Goal: Task Accomplishment & Management: Use online tool/utility

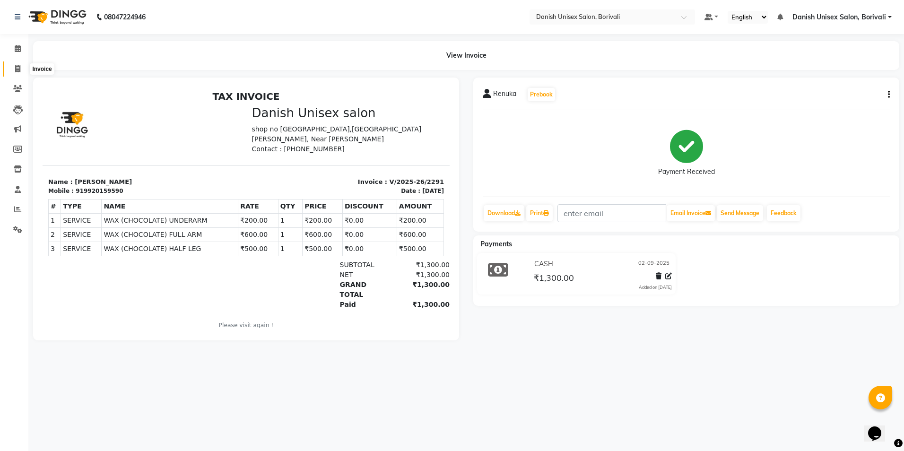
click at [16, 68] on icon at bounding box center [17, 68] width 5 height 7
select select "7068"
select select "service"
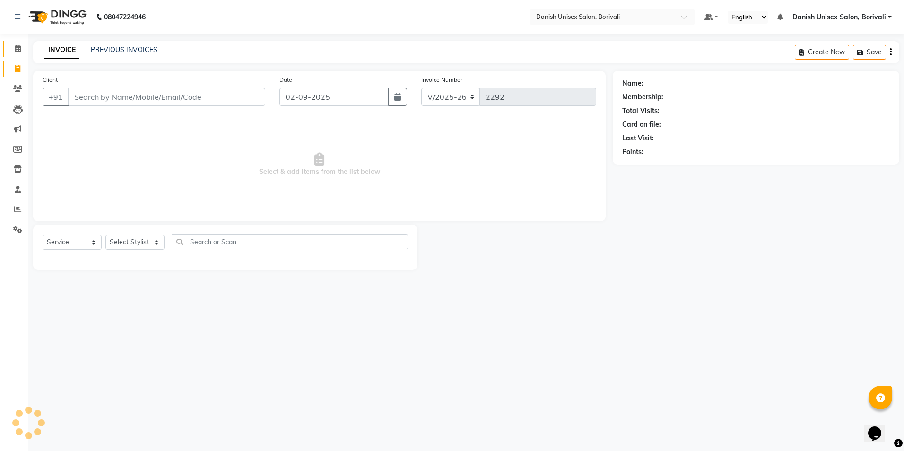
click at [15, 46] on icon at bounding box center [18, 48] width 6 height 7
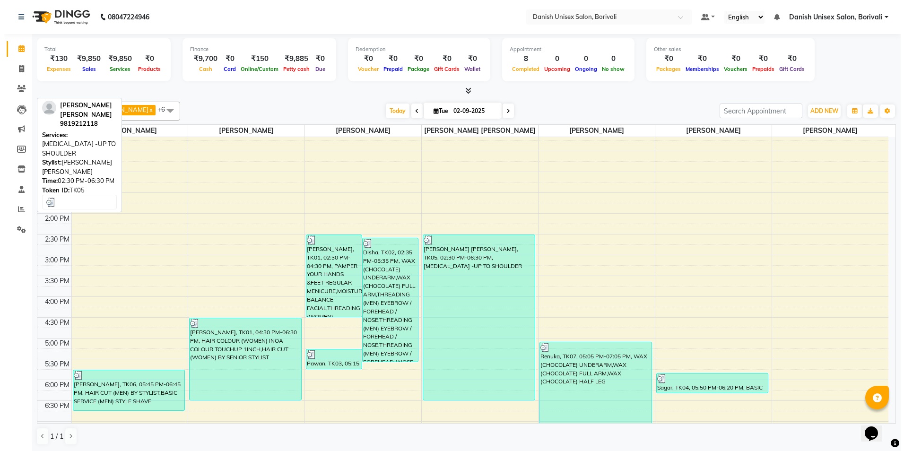
scroll to position [142, 0]
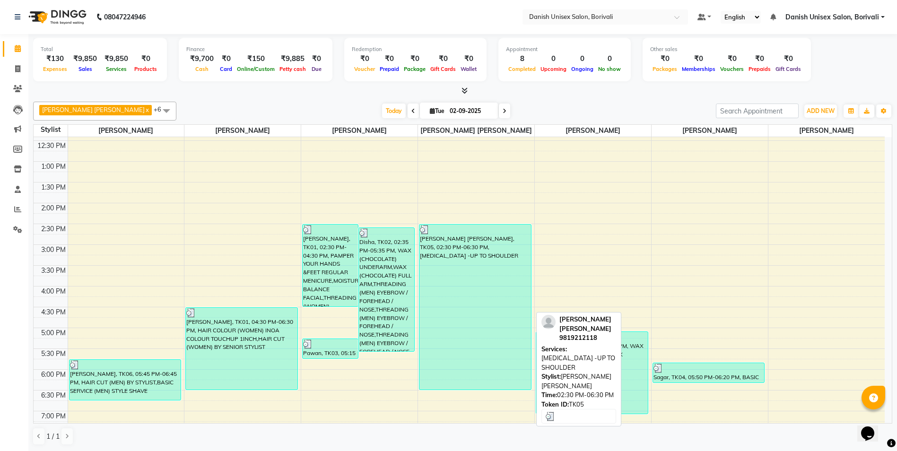
click at [442, 269] on div "[PERSON_NAME] [PERSON_NAME], TK05, 02:30 PM-06:30 PM, [MEDICAL_DATA] -UP TO SHO…" at bounding box center [476, 307] width 112 height 165
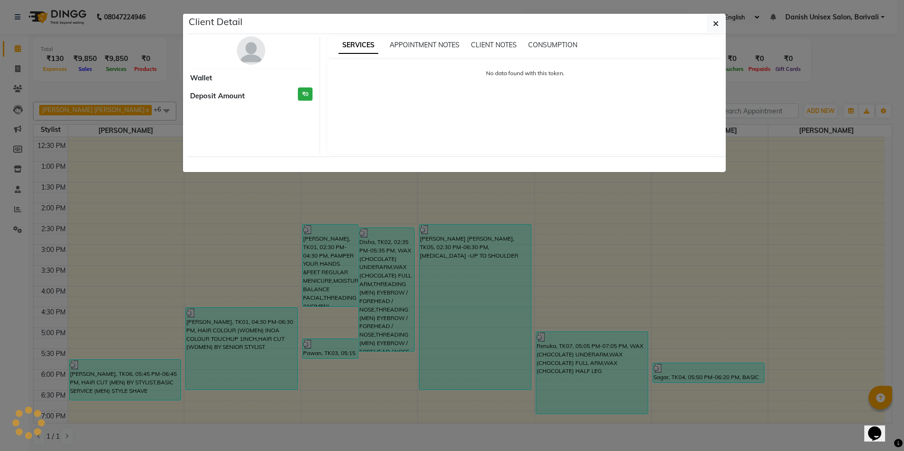
select select "3"
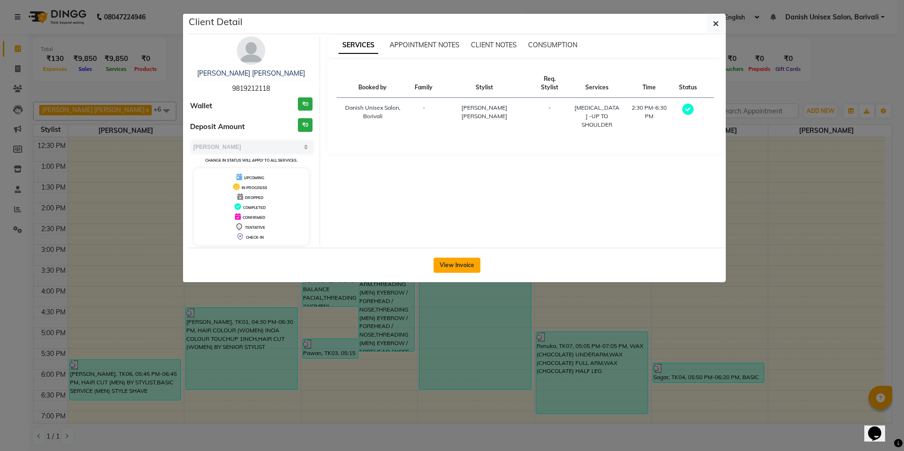
click at [458, 265] on button "View Invoice" at bounding box center [457, 265] width 47 height 15
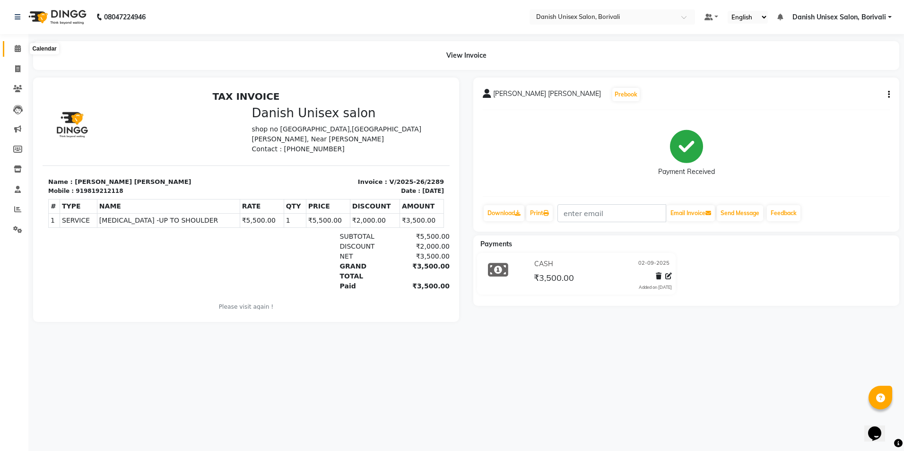
click at [14, 48] on span at bounding box center [17, 49] width 17 height 11
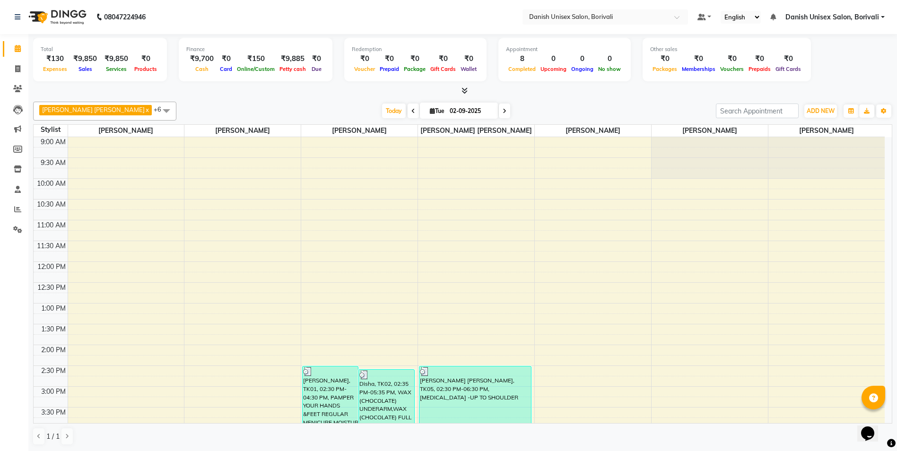
drag, startPoint x: 386, startPoint y: 475, endPoint x: 494, endPoint y: 446, distance: 111.9
click at [423, 451] on html "08047224946 Select Location × Danish Unisex Salon, Borivali Default Panel My Pa…" at bounding box center [448, 225] width 897 height 451
click at [17, 70] on icon at bounding box center [17, 68] width 5 height 7
select select "service"
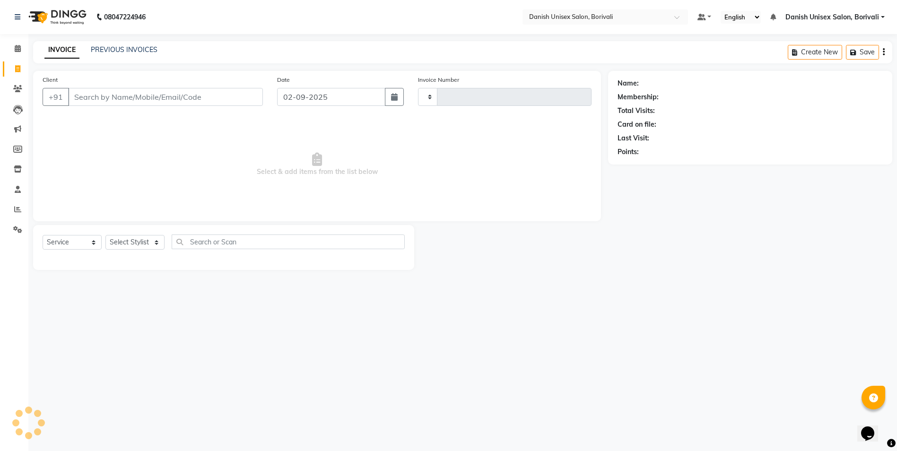
type input "2292"
select select "7068"
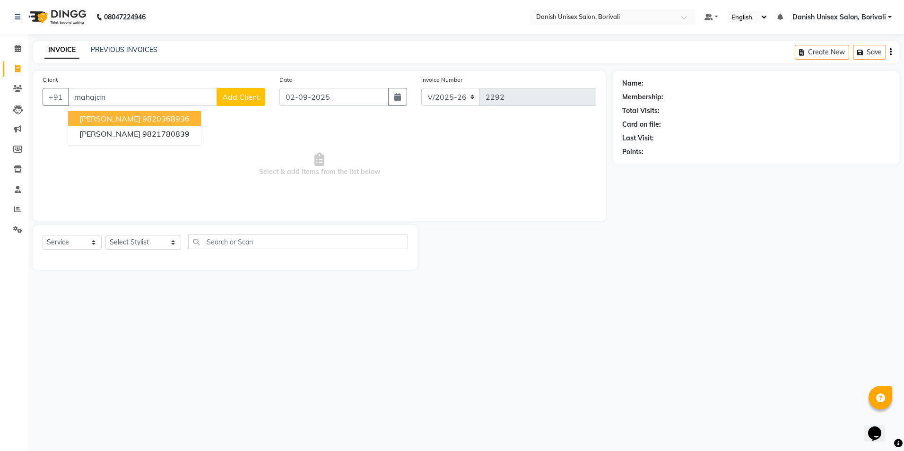
click at [153, 119] on ngb-highlight "9820368936" at bounding box center [165, 118] width 47 height 9
type input "9820368936"
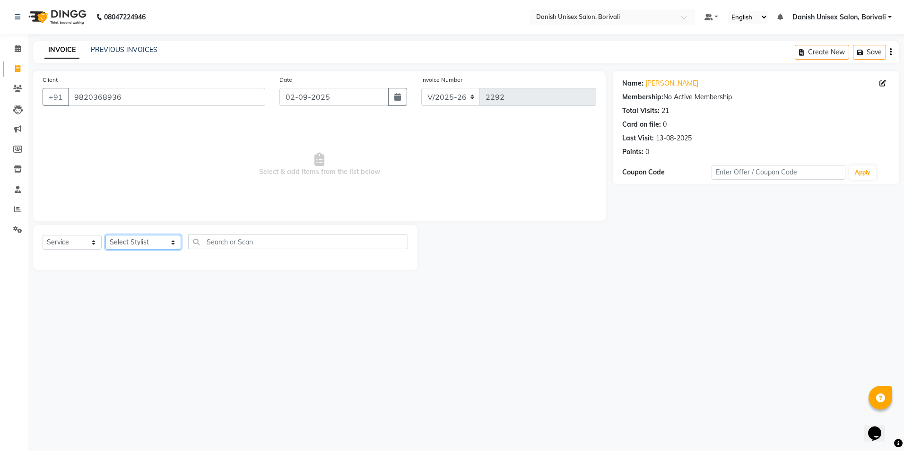
click at [135, 238] on select "Select Stylist [PERSON_NAME] Bheem [PERSON_NAME] Danish Unisex Salon, [PERSON_N…" at bounding box center [143, 242] width 76 height 15
select select "58927"
click at [105, 235] on select "Select Stylist [PERSON_NAME] Bheem [PERSON_NAME] Danish Unisex Salon, [PERSON_N…" at bounding box center [143, 242] width 76 height 15
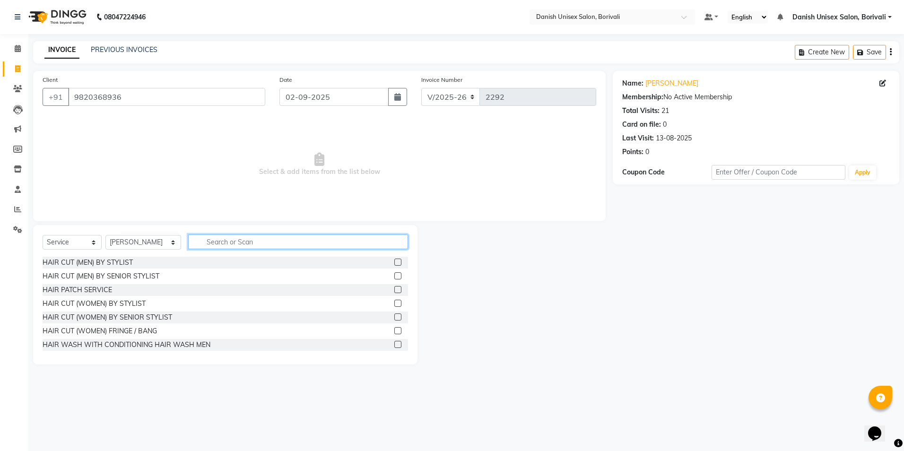
click at [271, 246] on input "text" at bounding box center [298, 242] width 220 height 15
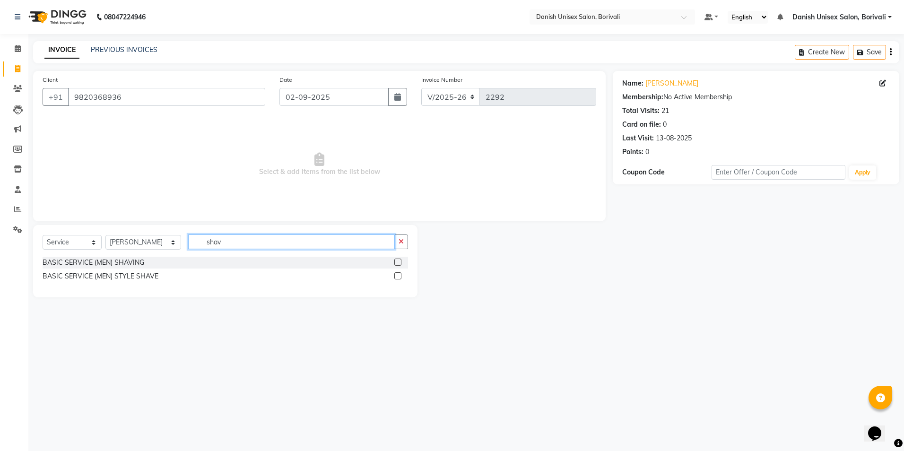
type input "shav"
click at [401, 263] on label at bounding box center [397, 262] width 7 height 7
click at [401, 263] on input "checkbox" at bounding box center [397, 263] width 6 height 6
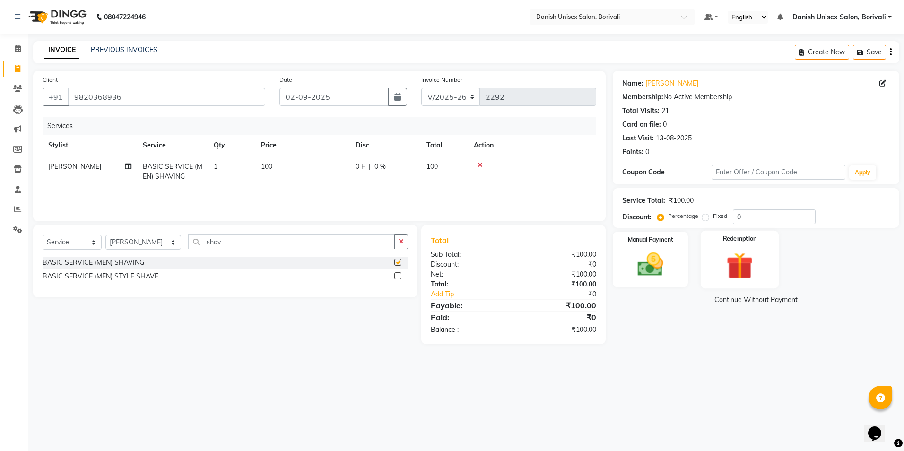
checkbox input "false"
click at [676, 278] on div "Manual Payment" at bounding box center [651, 260] width 78 height 58
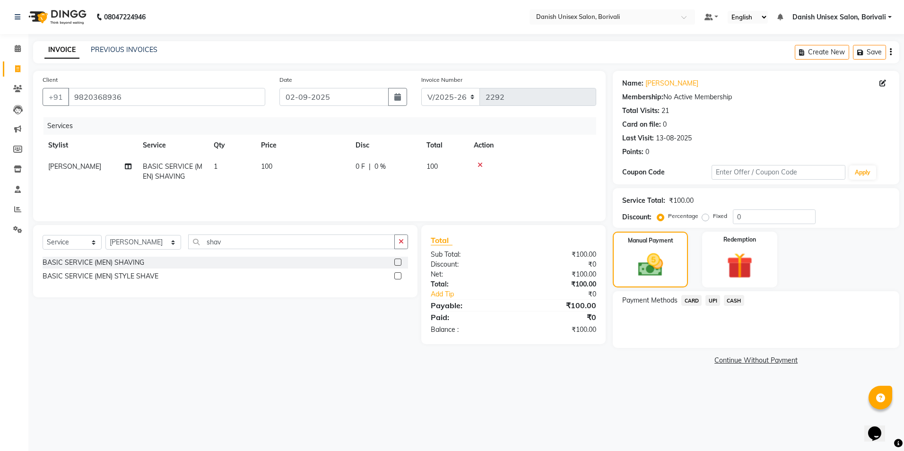
click at [738, 299] on span "CASH" at bounding box center [734, 300] width 20 height 11
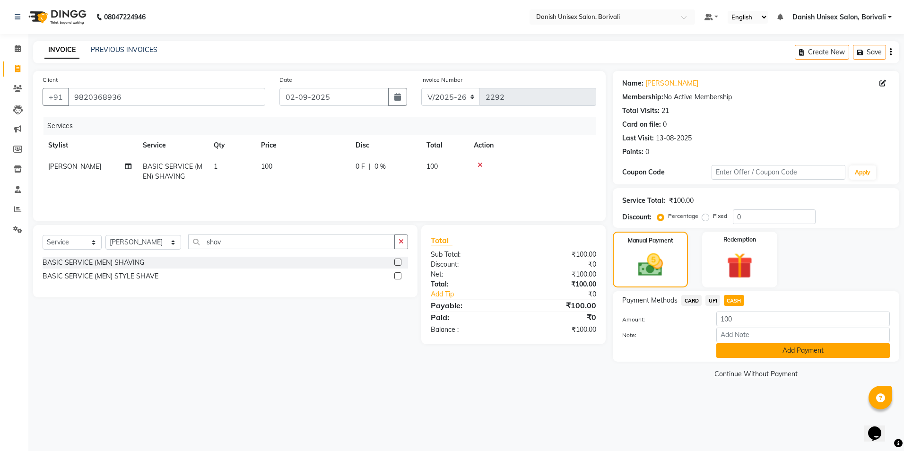
click at [722, 356] on button "Add Payment" at bounding box center [804, 350] width 174 height 15
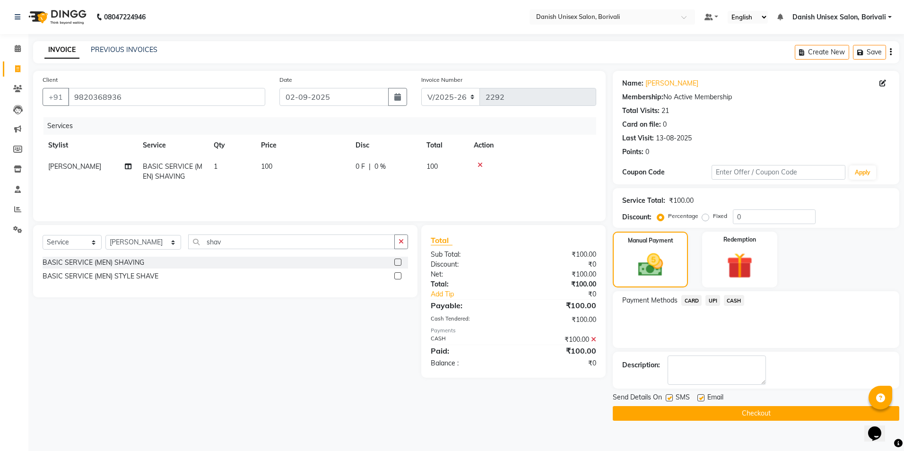
click at [718, 408] on button "Checkout" at bounding box center [756, 413] width 287 height 15
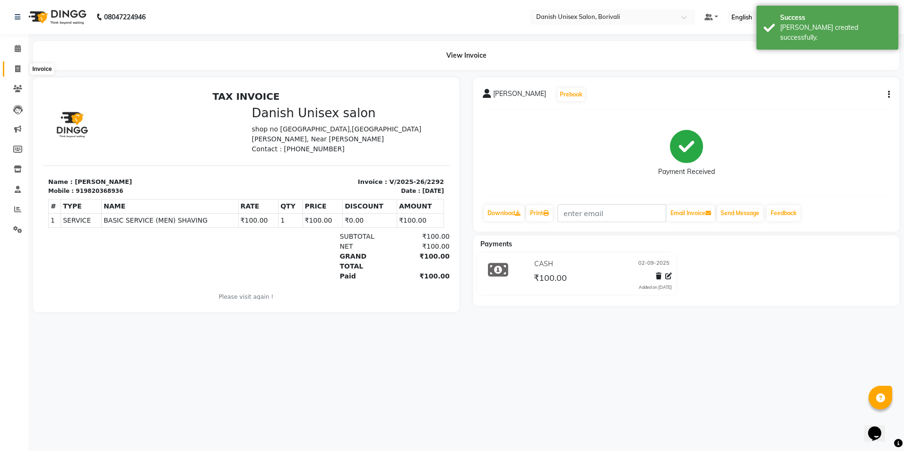
click at [21, 73] on span at bounding box center [17, 69] width 17 height 11
select select "7068"
select select "service"
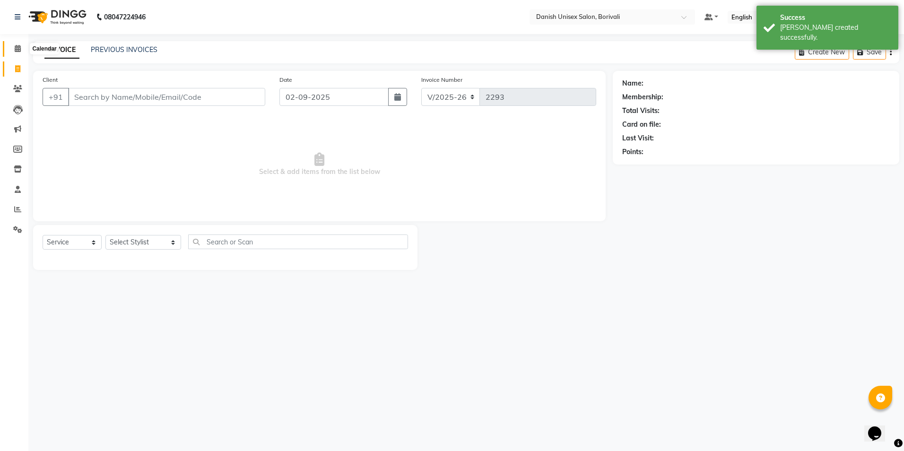
click at [17, 49] on icon at bounding box center [18, 48] width 6 height 7
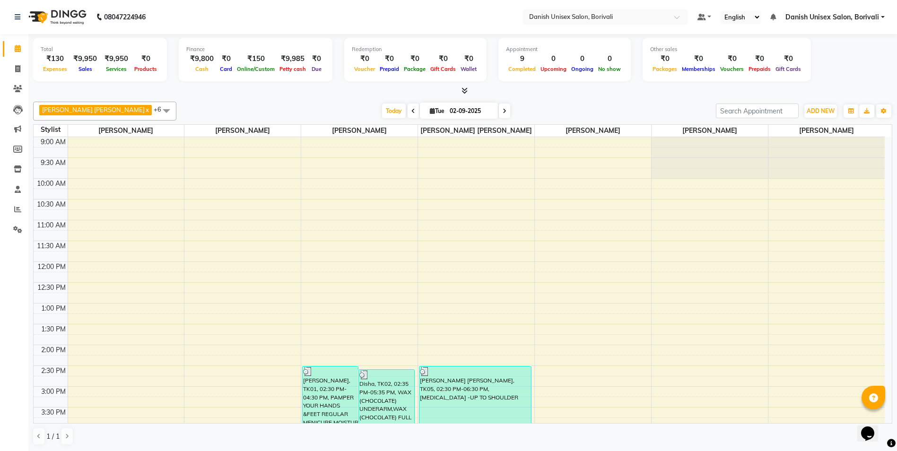
click at [883, 17] on link "Danish Unisex Salon, Borivali" at bounding box center [835, 17] width 99 height 10
click at [861, 69] on link "Sign out" at bounding box center [836, 65] width 87 height 15
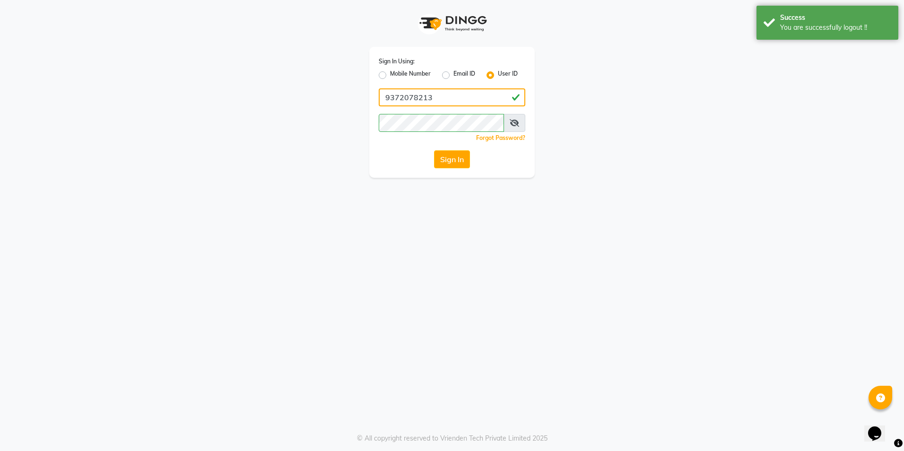
click at [488, 100] on input "9372078213" at bounding box center [452, 97] width 147 height 18
type input "[PERSON_NAME]"
click at [447, 160] on button "Sign In" at bounding box center [452, 159] width 36 height 18
